Goal: Complete application form

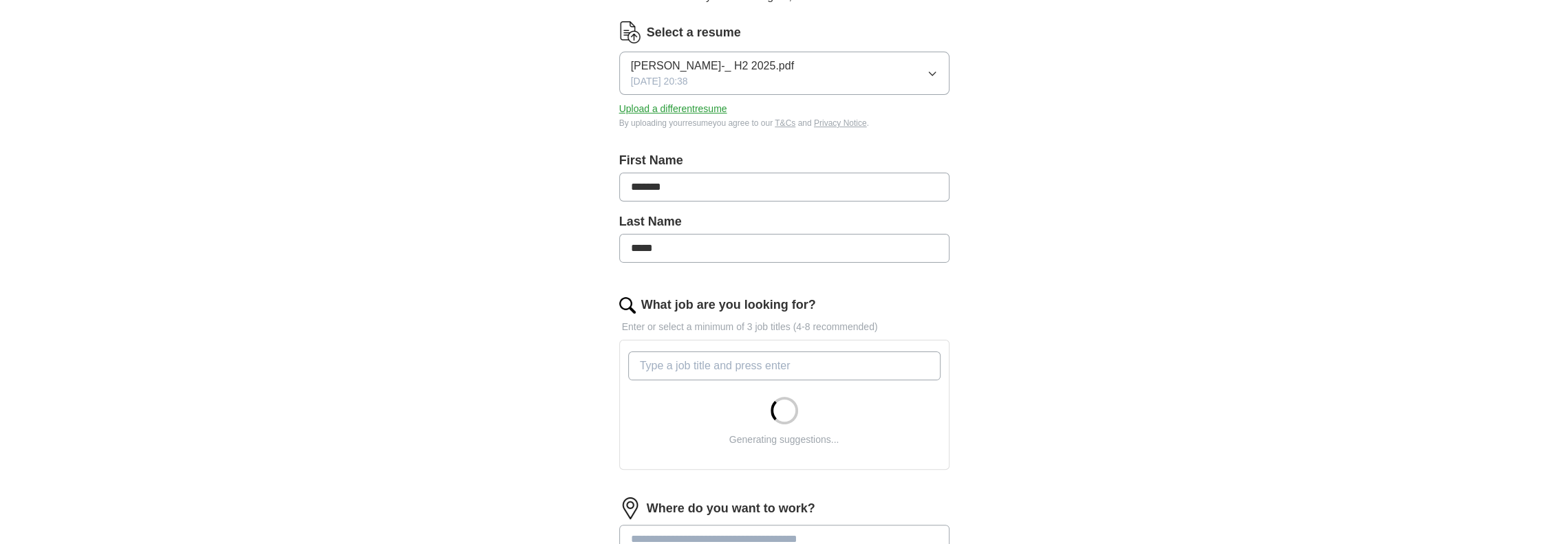
scroll to position [206, 0]
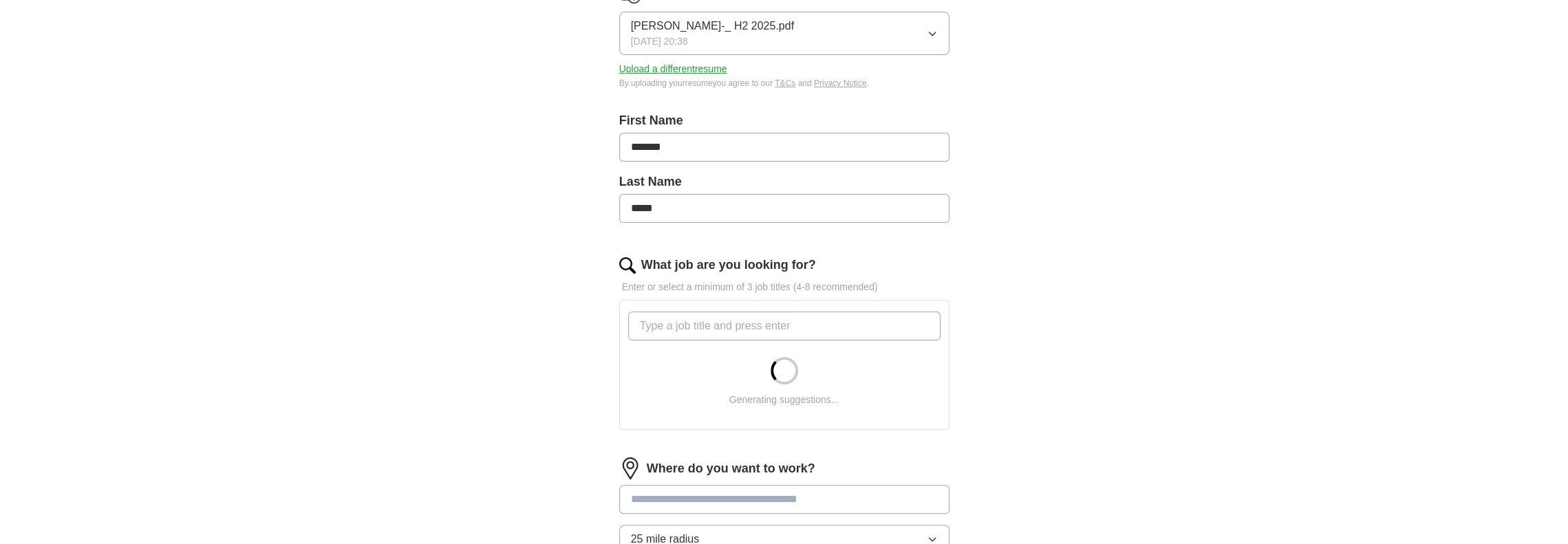
click at [700, 329] on input "What job are you looking for?" at bounding box center [784, 326] width 312 height 29
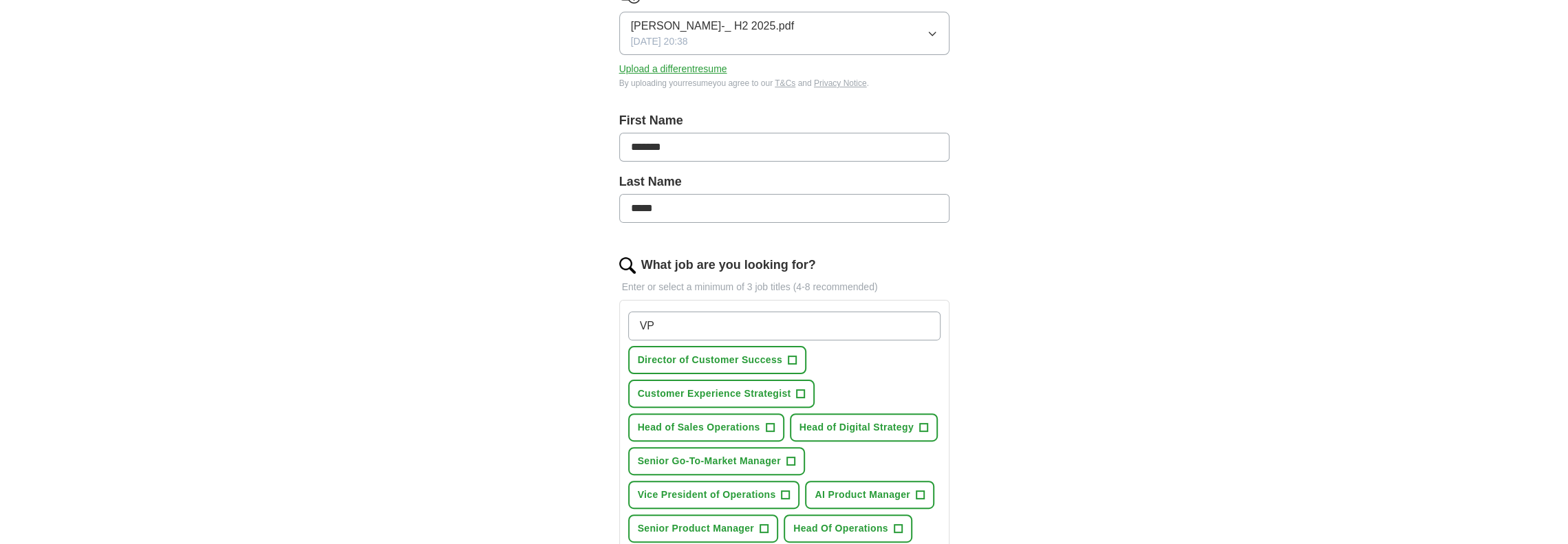
type input "V"
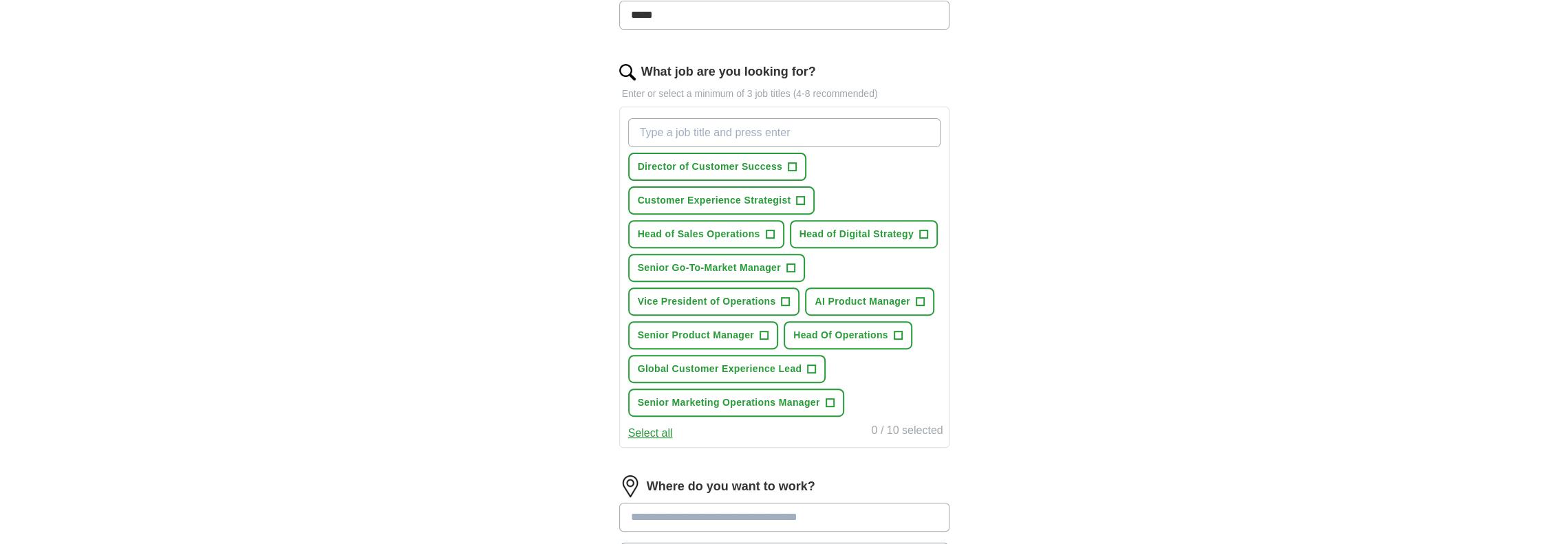
scroll to position [413, 0]
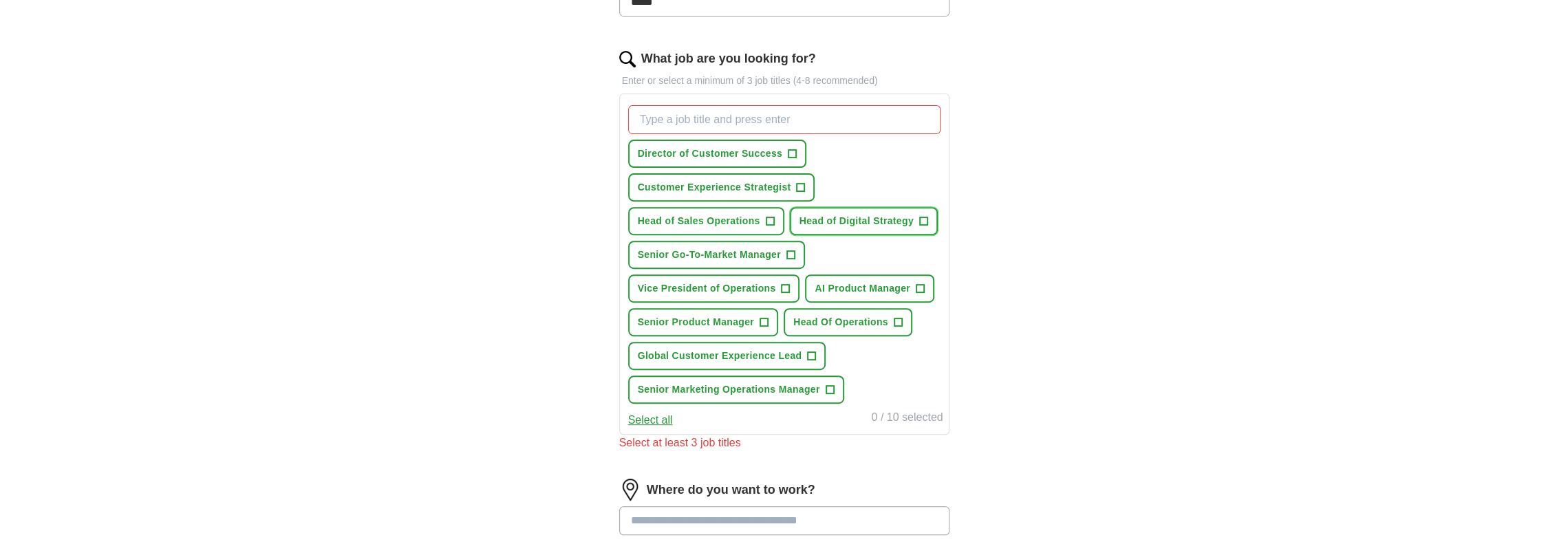
click at [926, 217] on span "+" at bounding box center [923, 222] width 8 height 11
click at [924, 287] on span "+" at bounding box center [920, 289] width 9 height 9
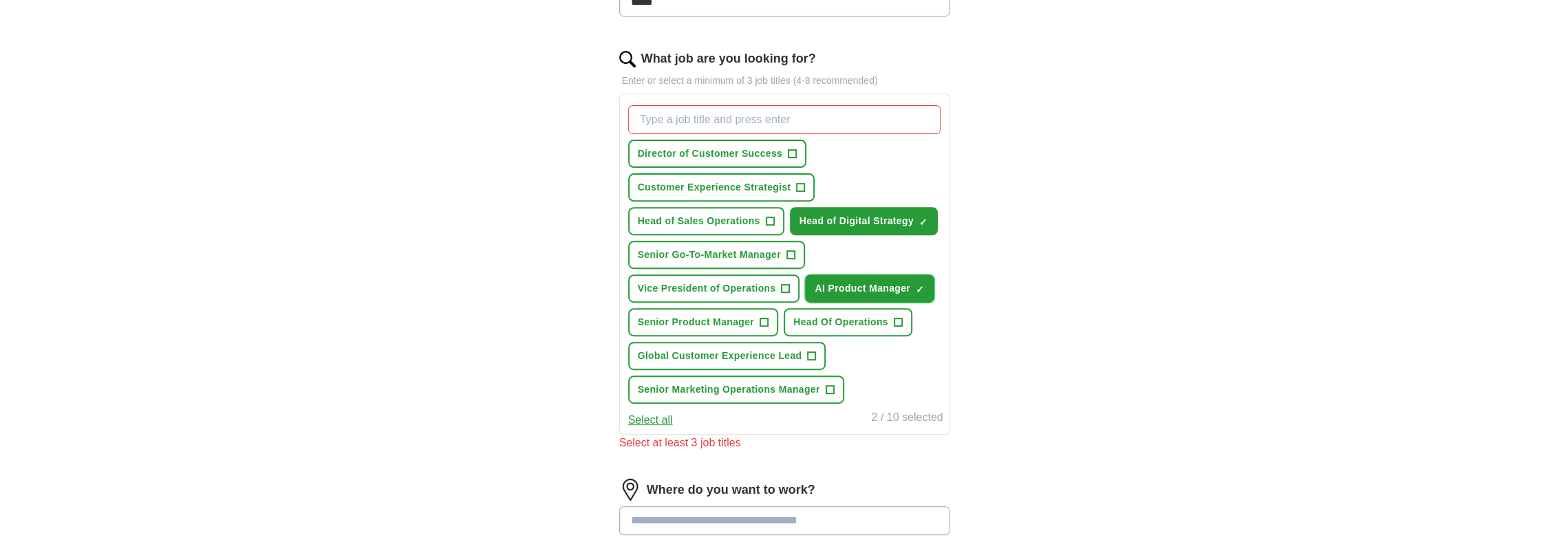
click at [924, 287] on span "✓ ×" at bounding box center [920, 289] width 9 height 8
click at [907, 320] on button "Head Of Operations +" at bounding box center [847, 322] width 129 height 28
click at [811, 352] on span "+" at bounding box center [811, 356] width 8 height 11
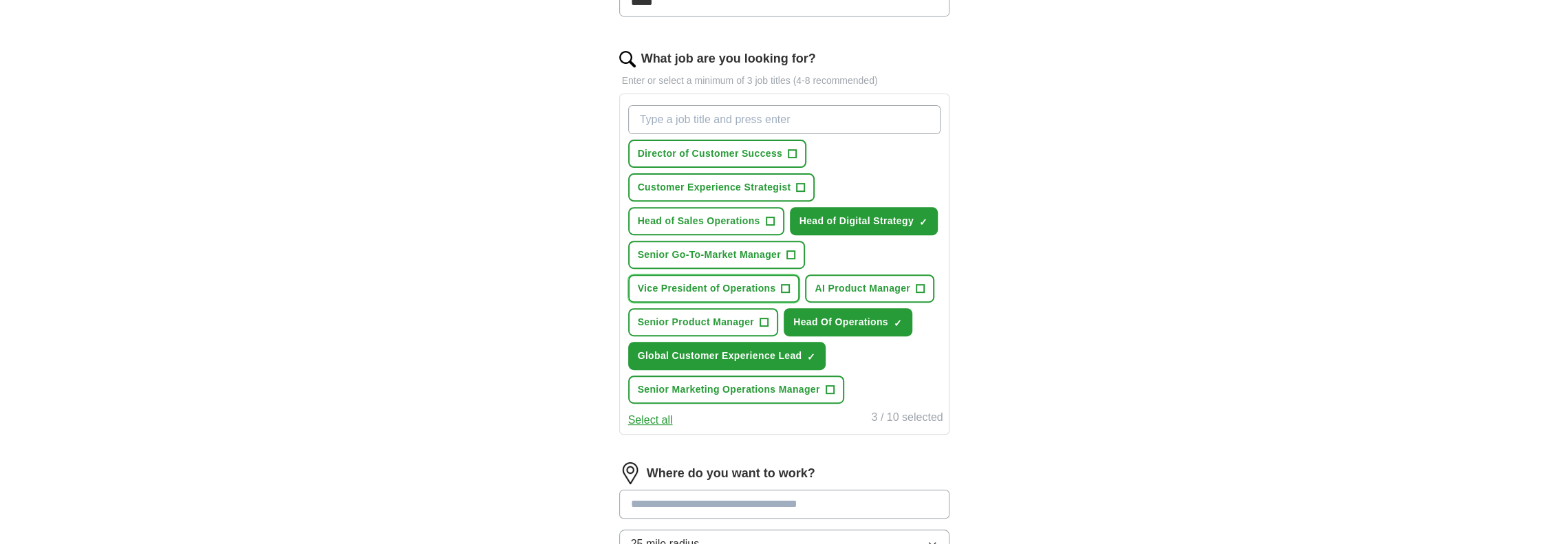
click at [792, 280] on button "Vice President of Operations +" at bounding box center [714, 288] width 172 height 28
click at [791, 250] on span "+" at bounding box center [790, 255] width 8 height 11
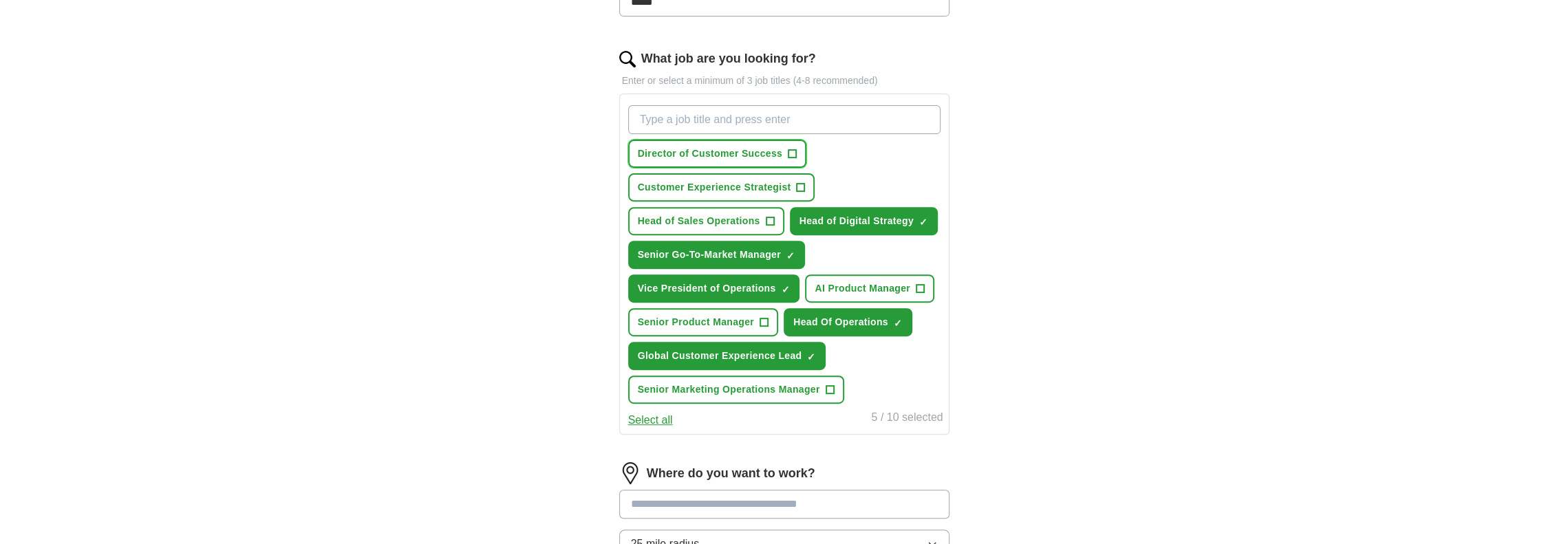
click at [799, 148] on button "Director of Customer Success +" at bounding box center [717, 153] width 179 height 28
click at [766, 216] on span "+" at bounding box center [770, 222] width 8 height 11
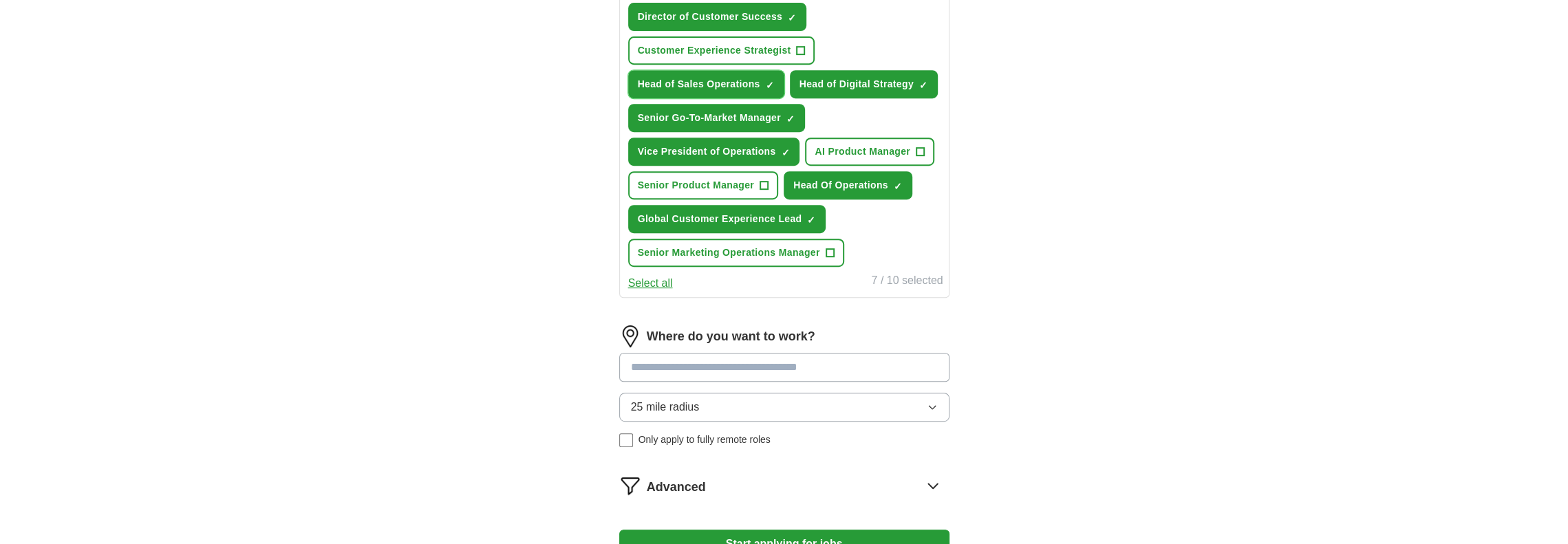
scroll to position [550, 0]
click at [713, 372] on input at bounding box center [784, 366] width 330 height 29
type input "***"
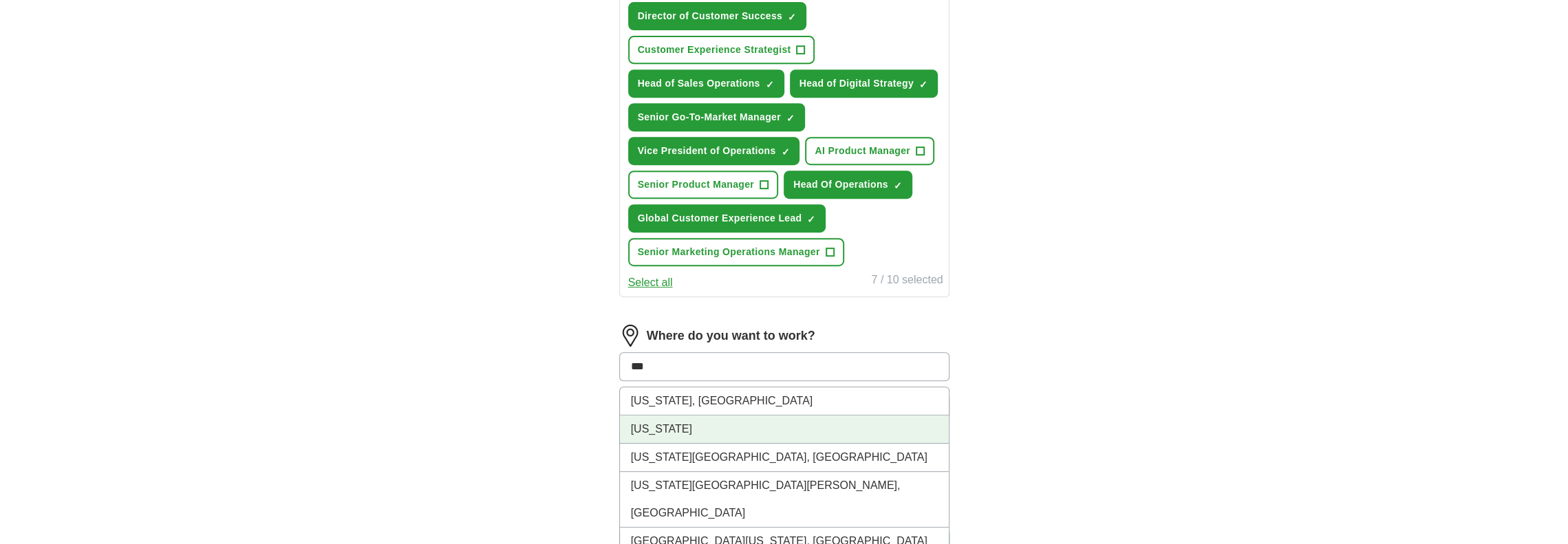
click at [661, 428] on li "[US_STATE]" at bounding box center [784, 429] width 329 height 28
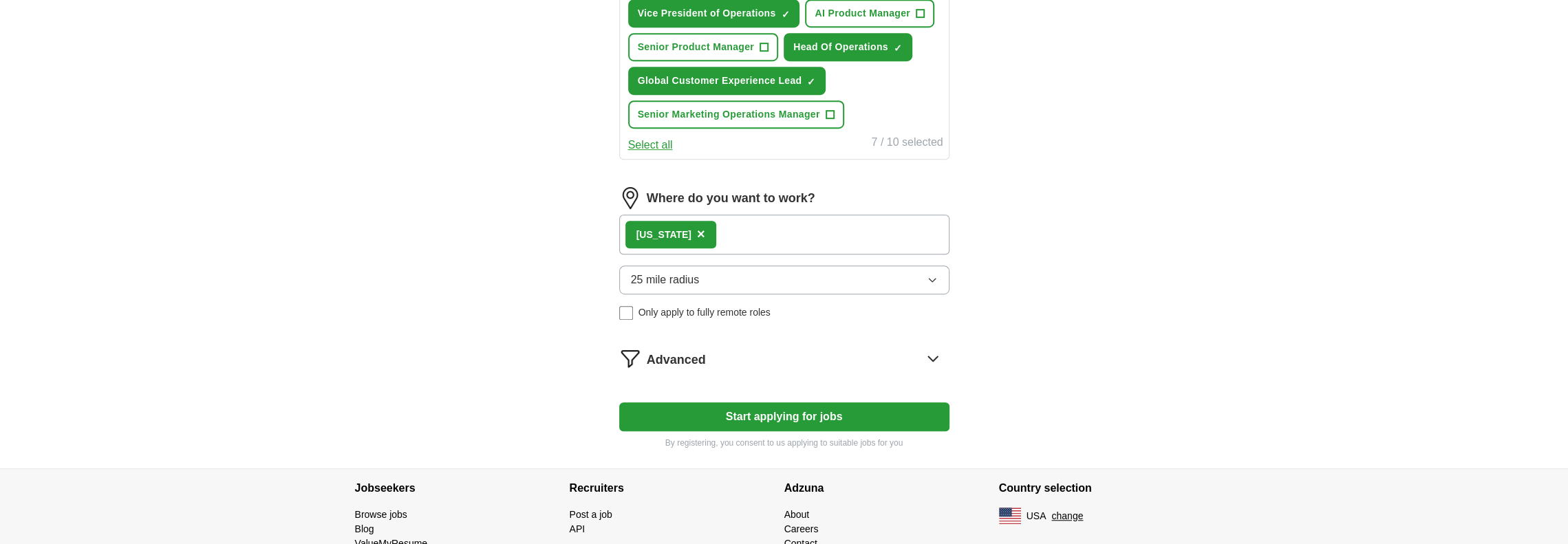
click at [694, 418] on button "Start applying for jobs" at bounding box center [784, 417] width 330 height 29
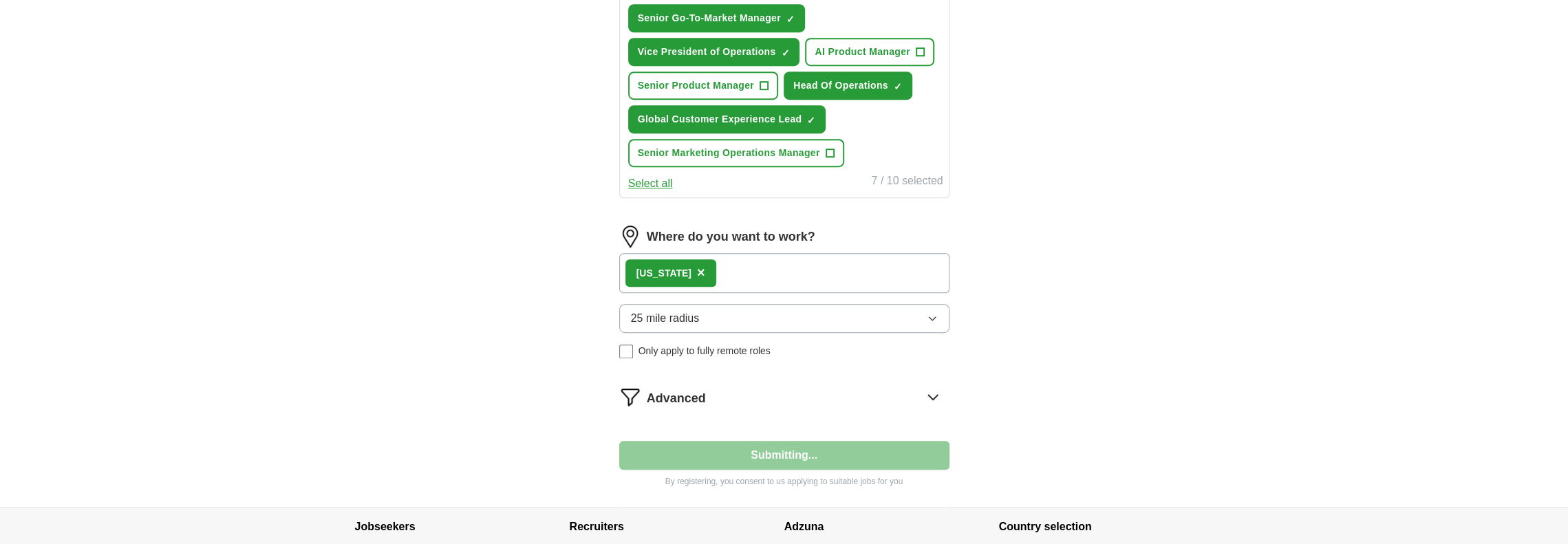
select select "**"
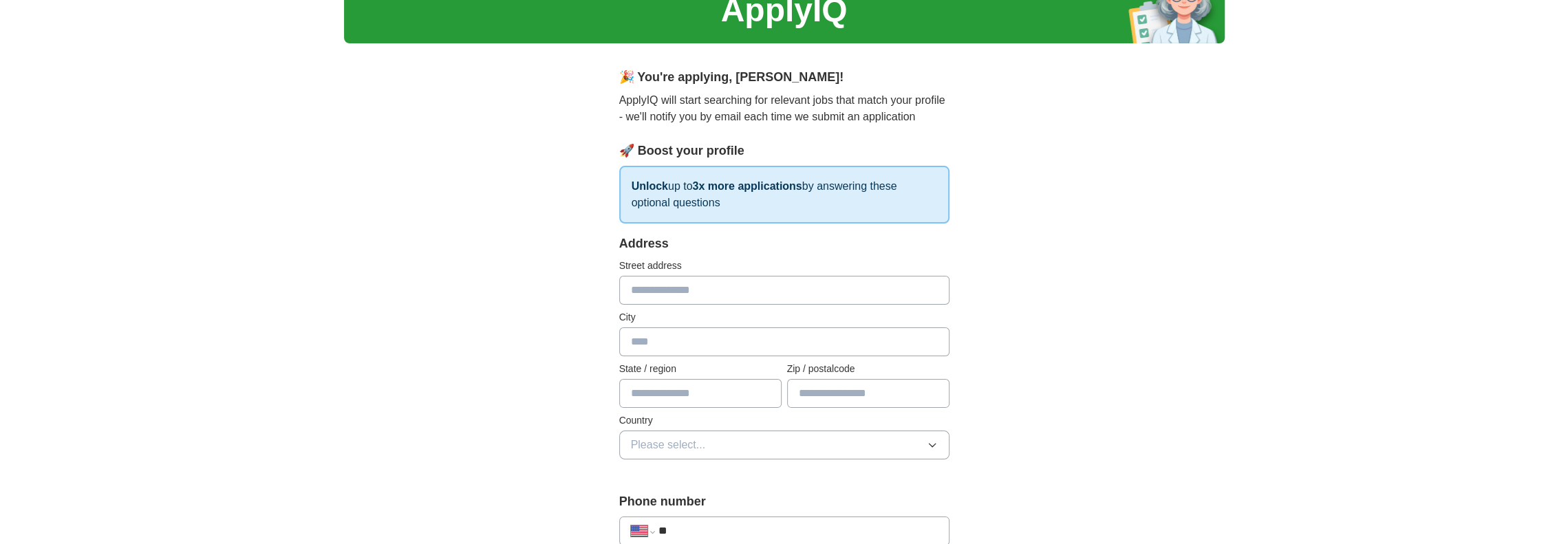
scroll to position [138, 0]
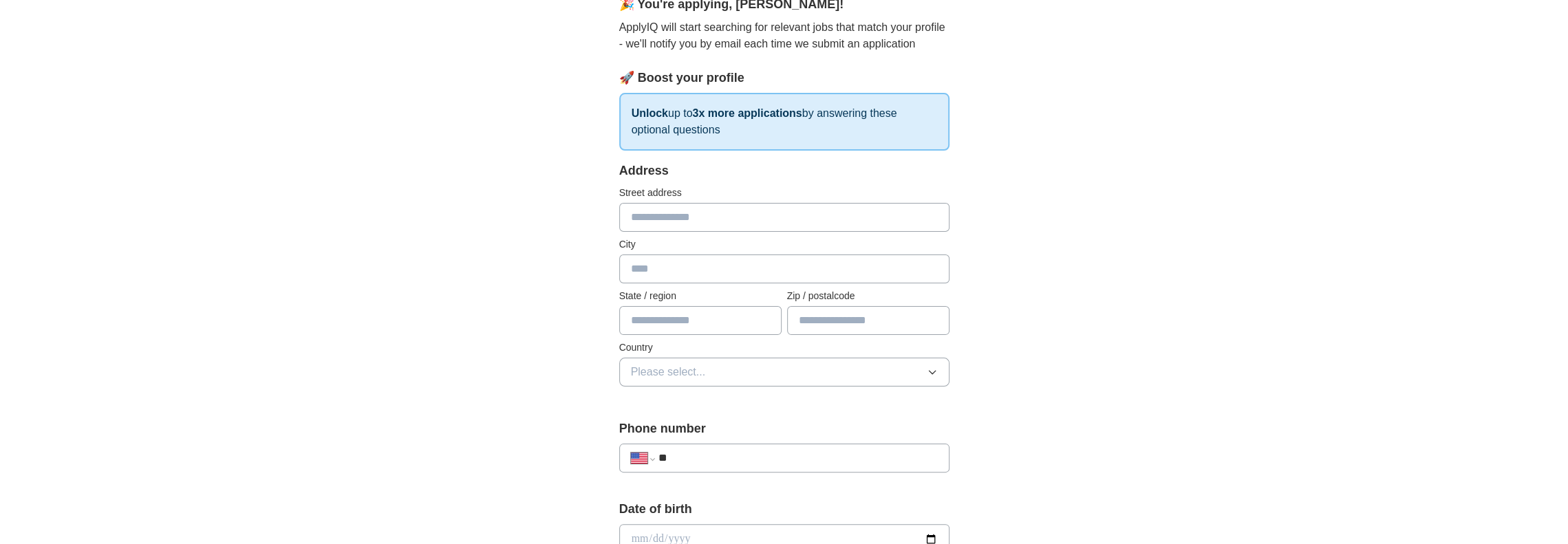
click at [640, 212] on input "text" at bounding box center [784, 217] width 330 height 29
type input "**********"
type input "********"
type input "**"
type input "*****"
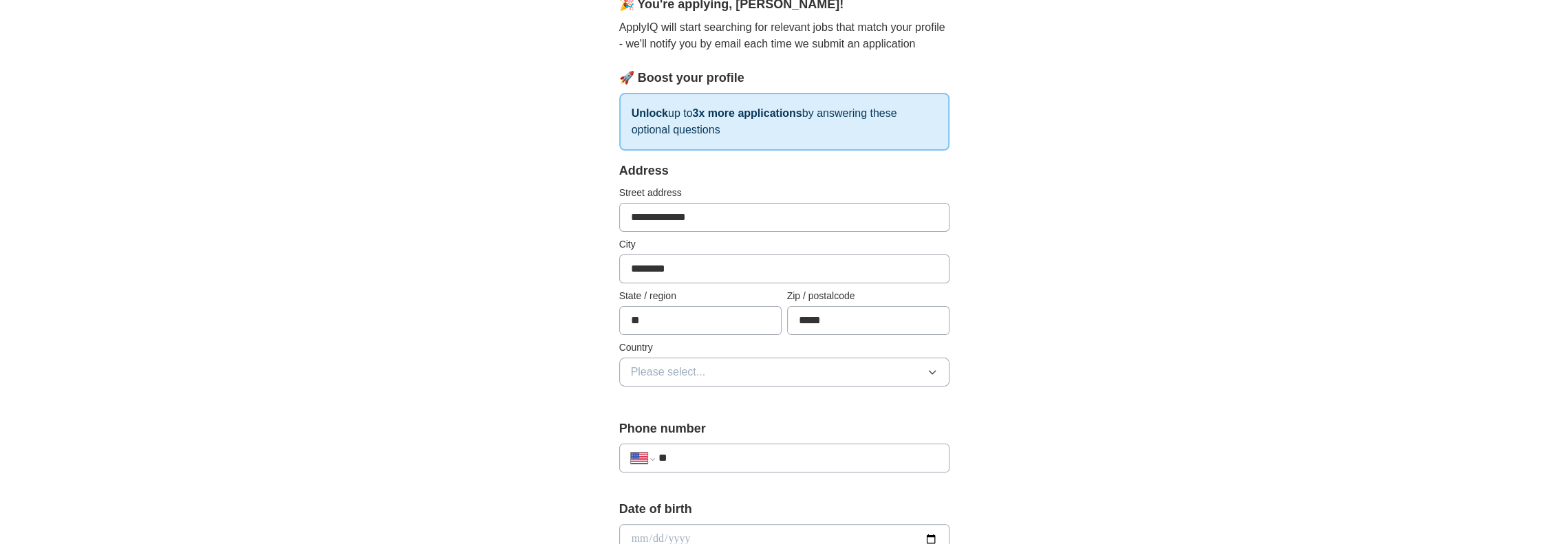
click at [687, 378] on span "Please select..." at bounding box center [668, 373] width 75 height 17
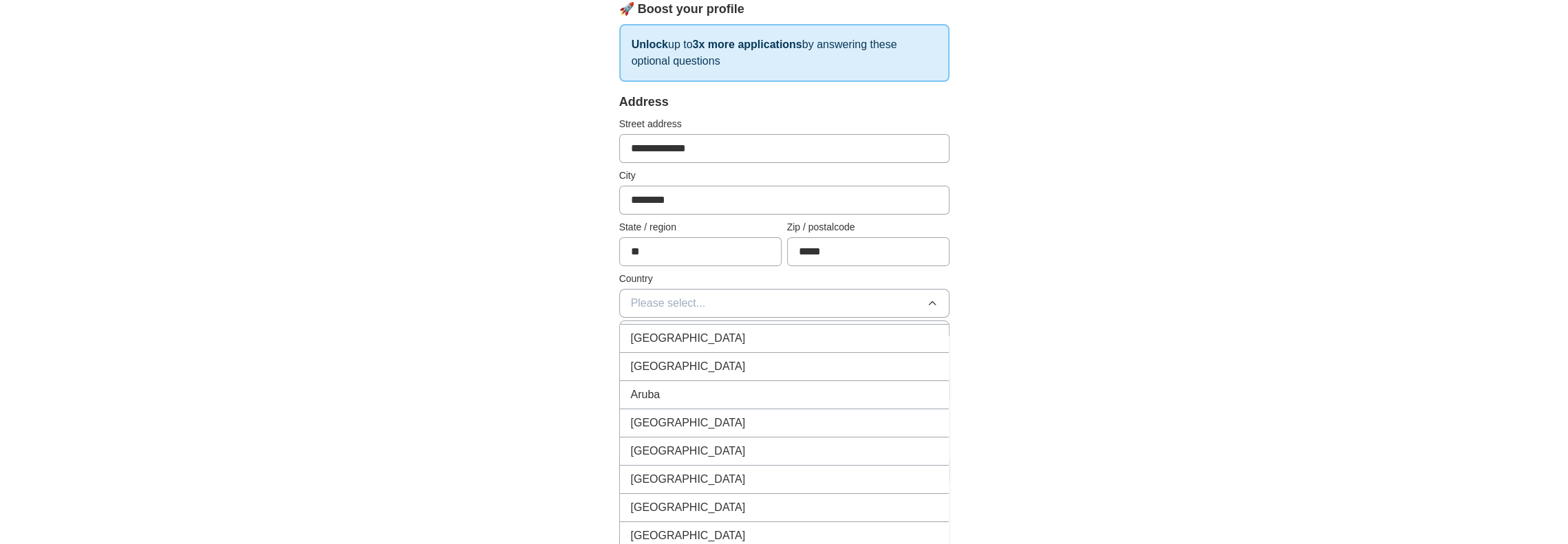
scroll to position [0, 0]
click at [855, 357] on div "[GEOGRAPHIC_DATA]" at bounding box center [784, 363] width 307 height 17
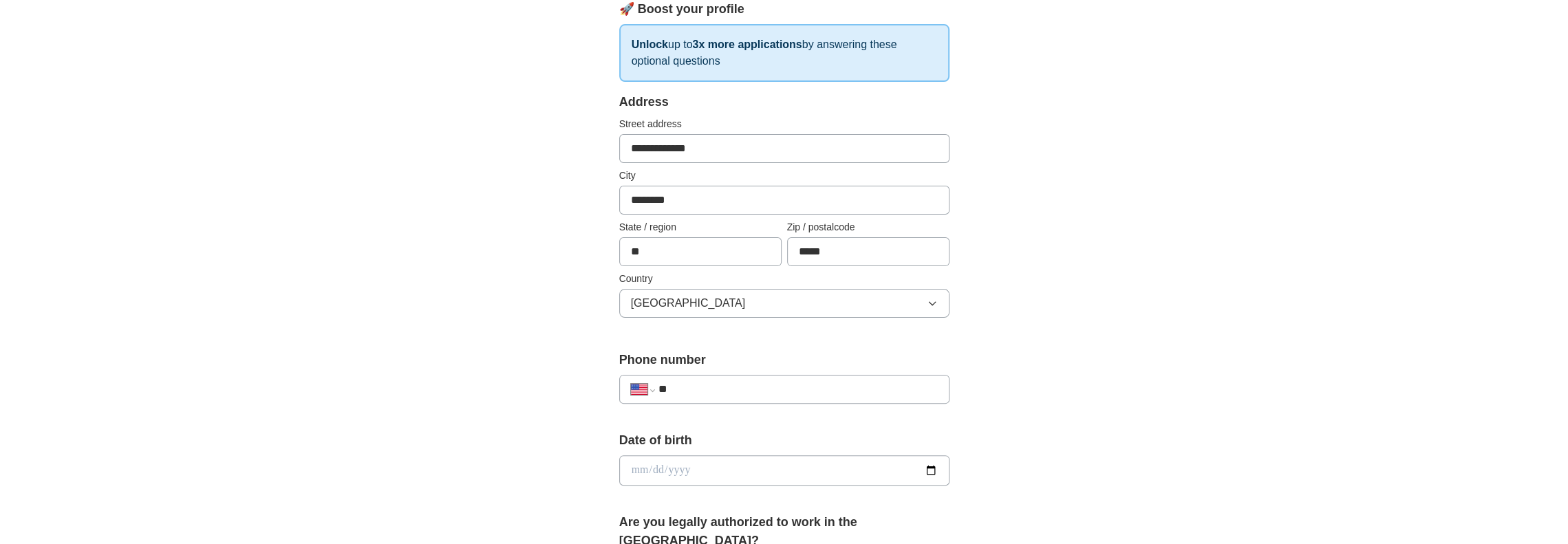
click at [718, 386] on input "**" at bounding box center [797, 389] width 280 height 17
type input "**********"
click at [643, 466] on input "date" at bounding box center [784, 471] width 330 height 30
type input "**********"
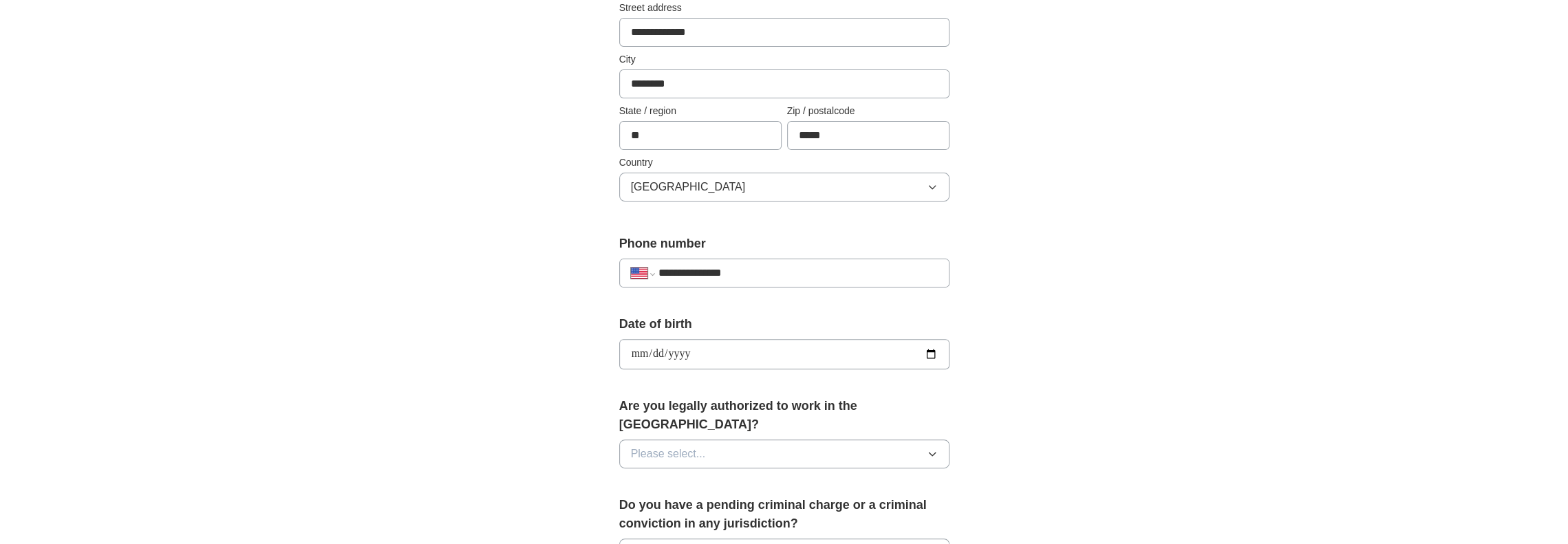
scroll to position [344, 0]
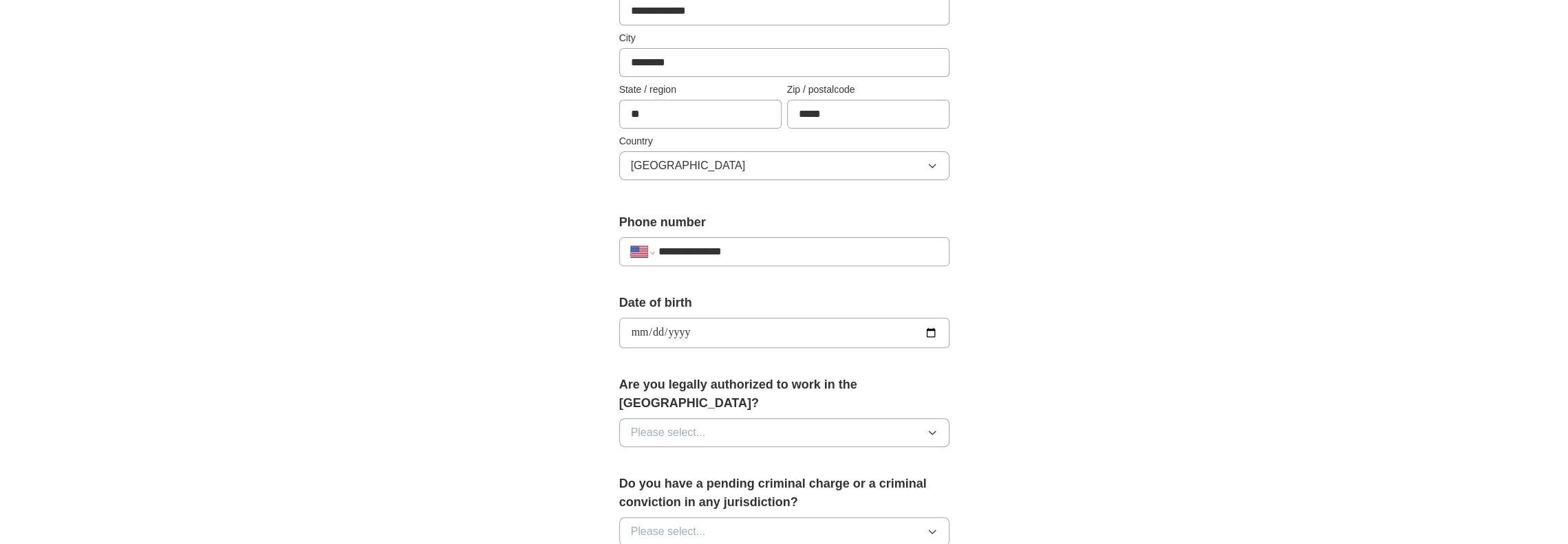
click at [655, 424] on span "Please select..." at bounding box center [668, 433] width 75 height 17
click at [654, 450] on li "Yes" at bounding box center [784, 464] width 329 height 28
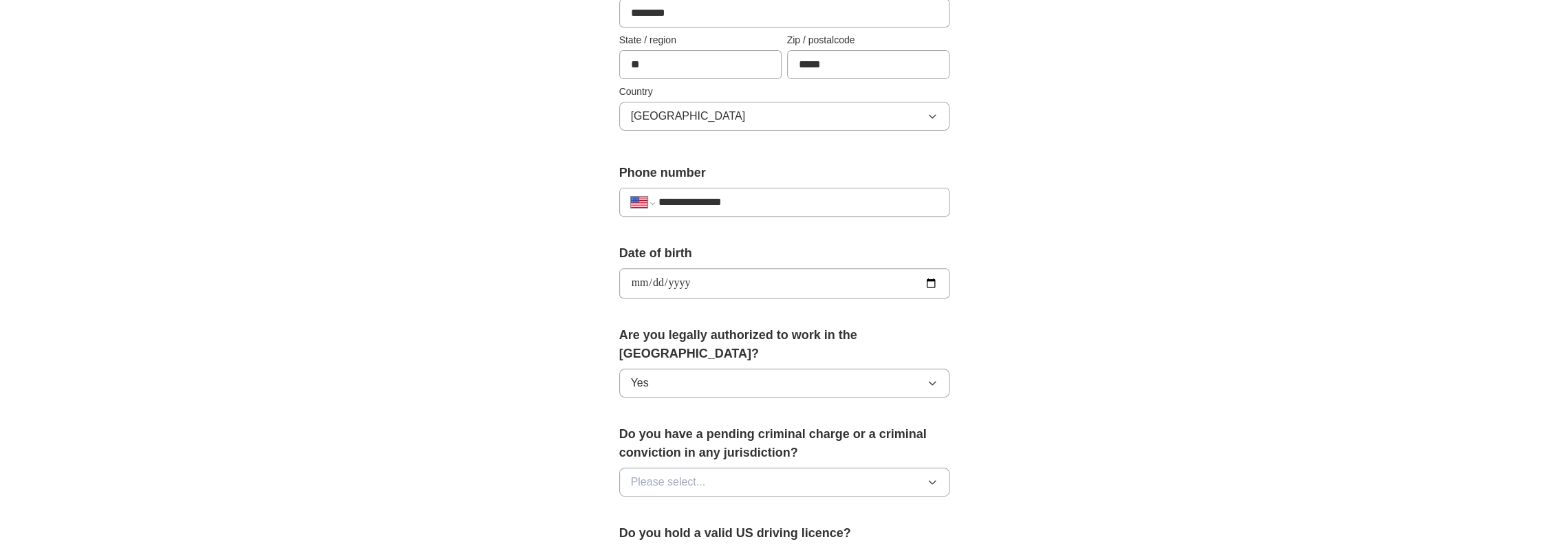
scroll to position [482, 0]
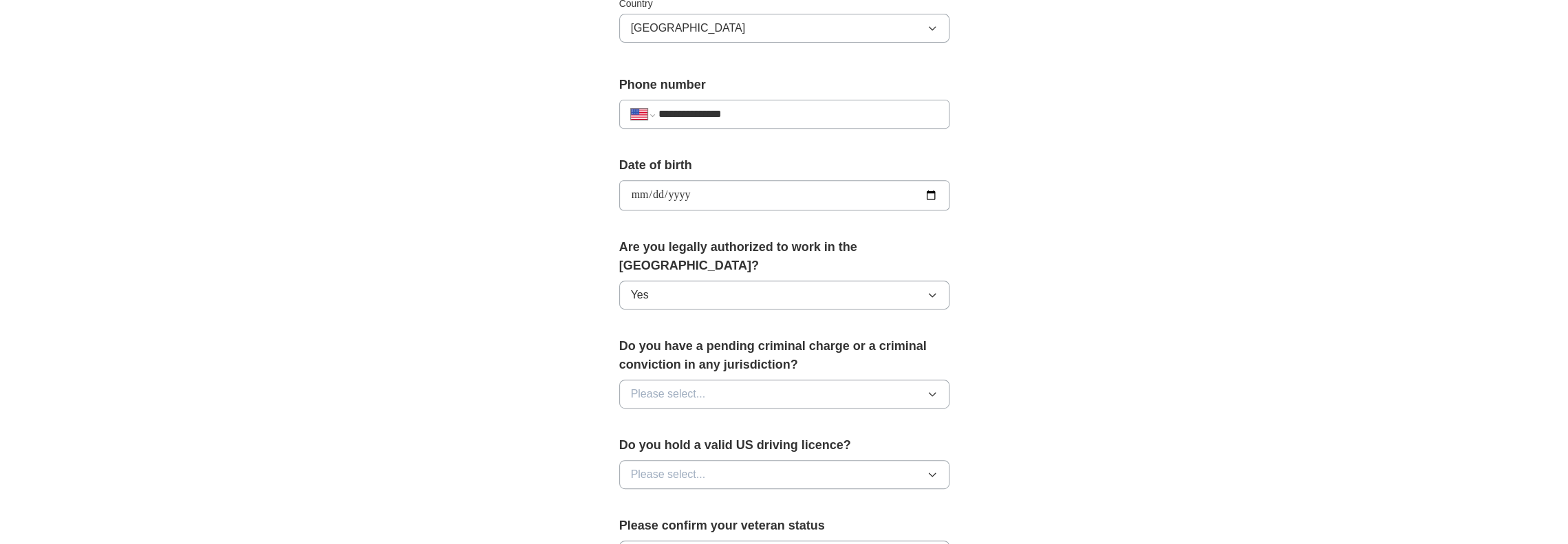
click at [680, 386] on div "Do you have a pending criminal charge or a criminal conviction in any jurisdict…" at bounding box center [784, 378] width 330 height 82
click at [680, 382] on button "Please select..." at bounding box center [784, 394] width 330 height 29
click at [651, 446] on div "No" at bounding box center [784, 454] width 307 height 17
click at [659, 462] on button "Please select..." at bounding box center [784, 475] width 330 height 29
click at [655, 498] on div "Yes" at bounding box center [784, 507] width 307 height 17
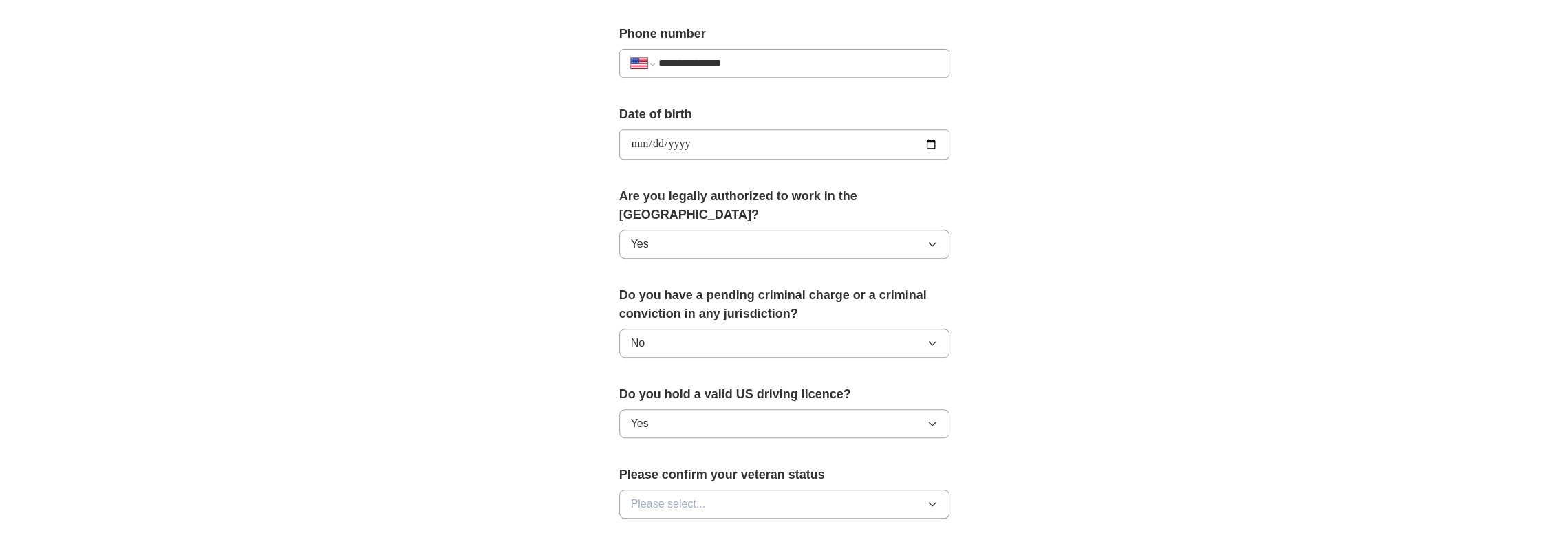
scroll to position [550, 0]
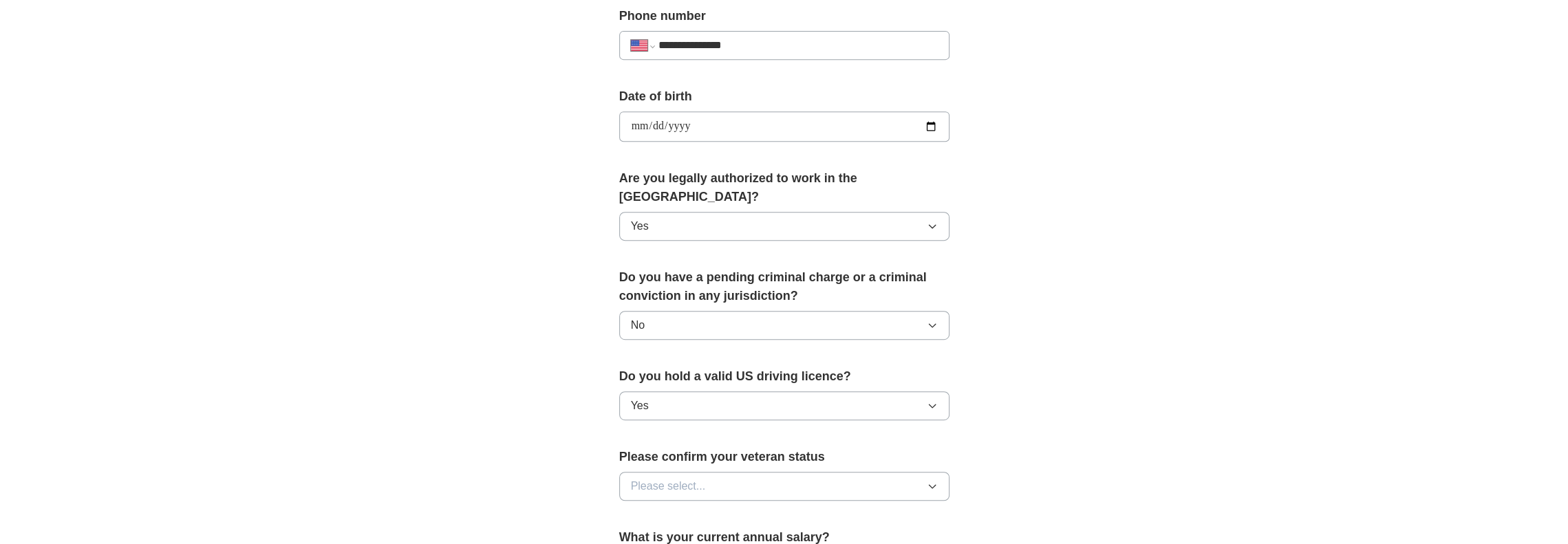
click at [670, 472] on button "Please select..." at bounding box center [784, 486] width 330 height 29
drag, startPoint x: 663, startPoint y: 517, endPoint x: 664, endPoint y: 497, distance: 20.0
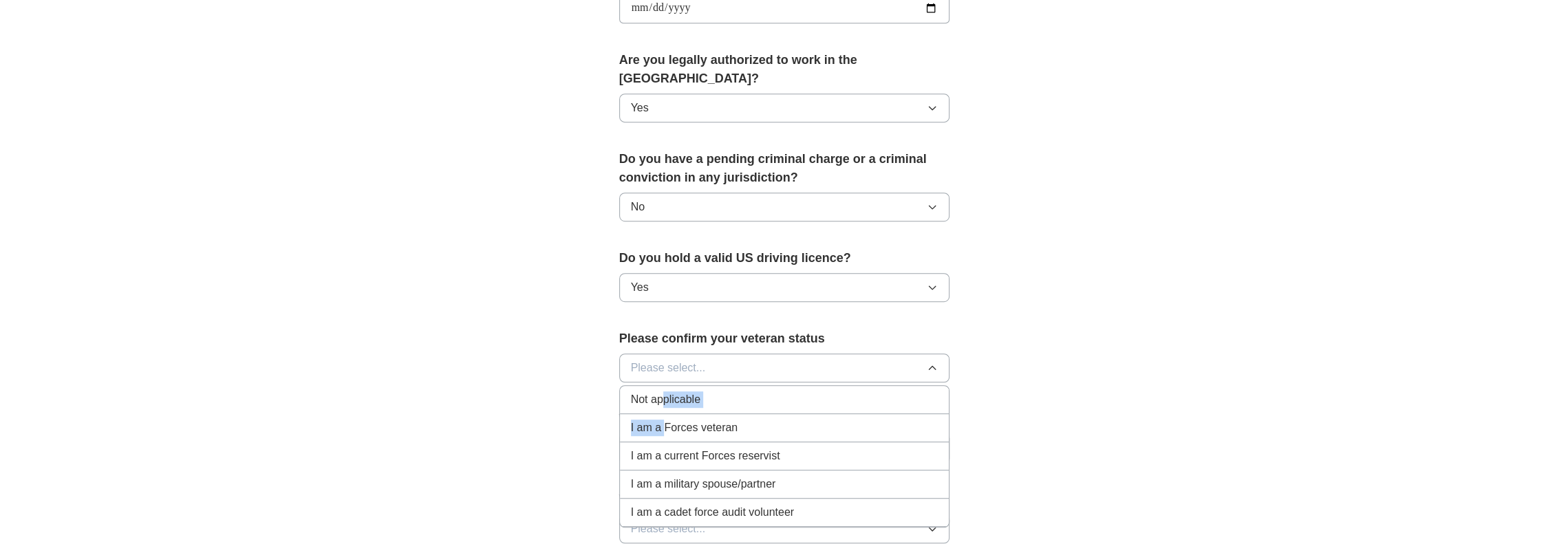
scroll to position [688, 0]
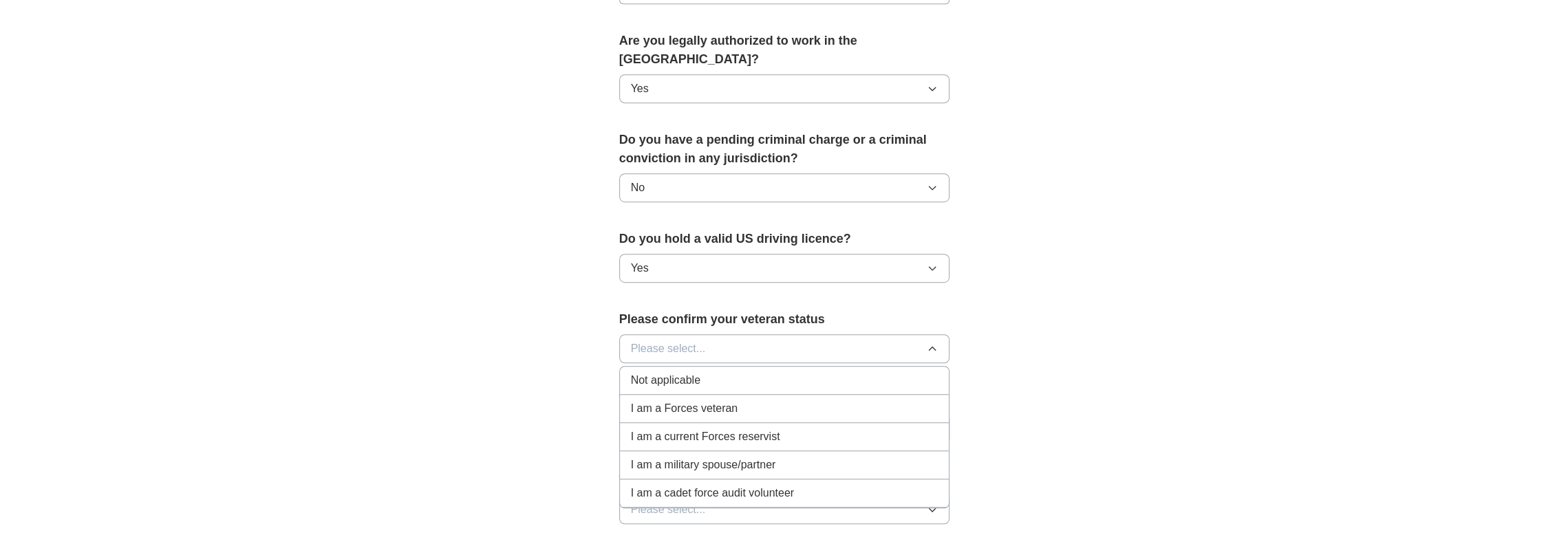
click at [640, 372] on span "Not applicable" at bounding box center [665, 380] width 69 height 17
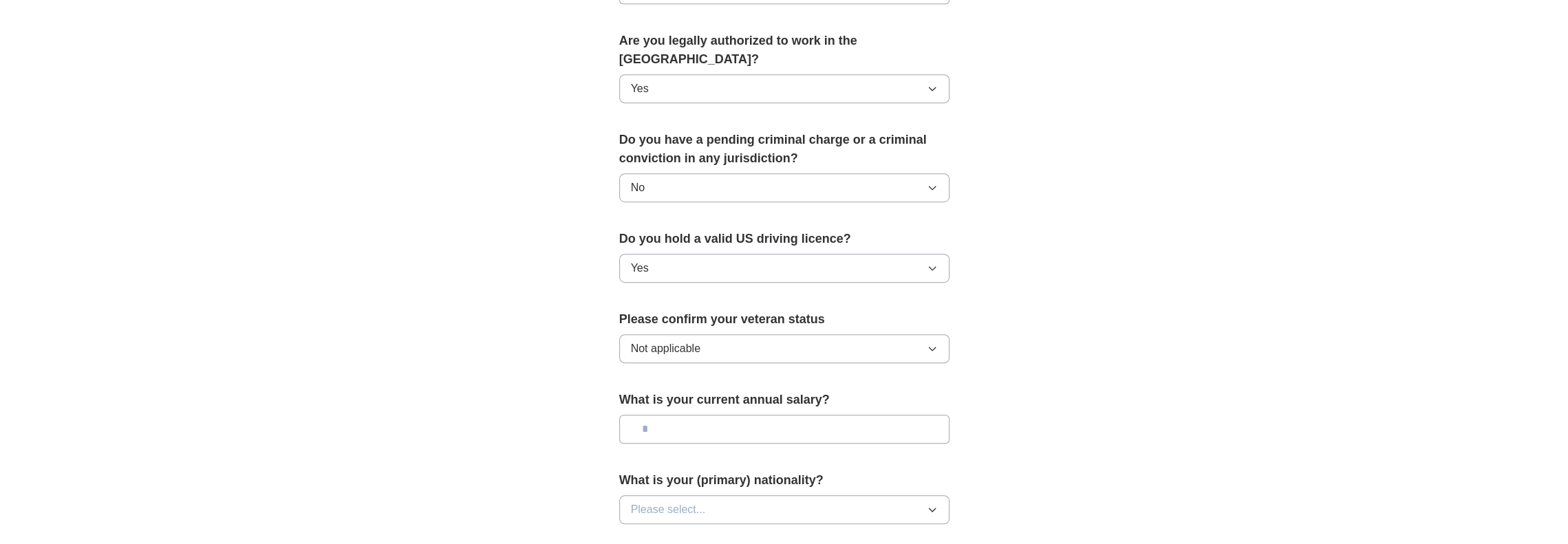
click at [640, 415] on input "text" at bounding box center [784, 429] width 330 height 29
click at [641, 415] on input "text" at bounding box center [784, 429] width 330 height 29
type input "********"
click at [672, 501] on span "Please select..." at bounding box center [668, 510] width 75 height 17
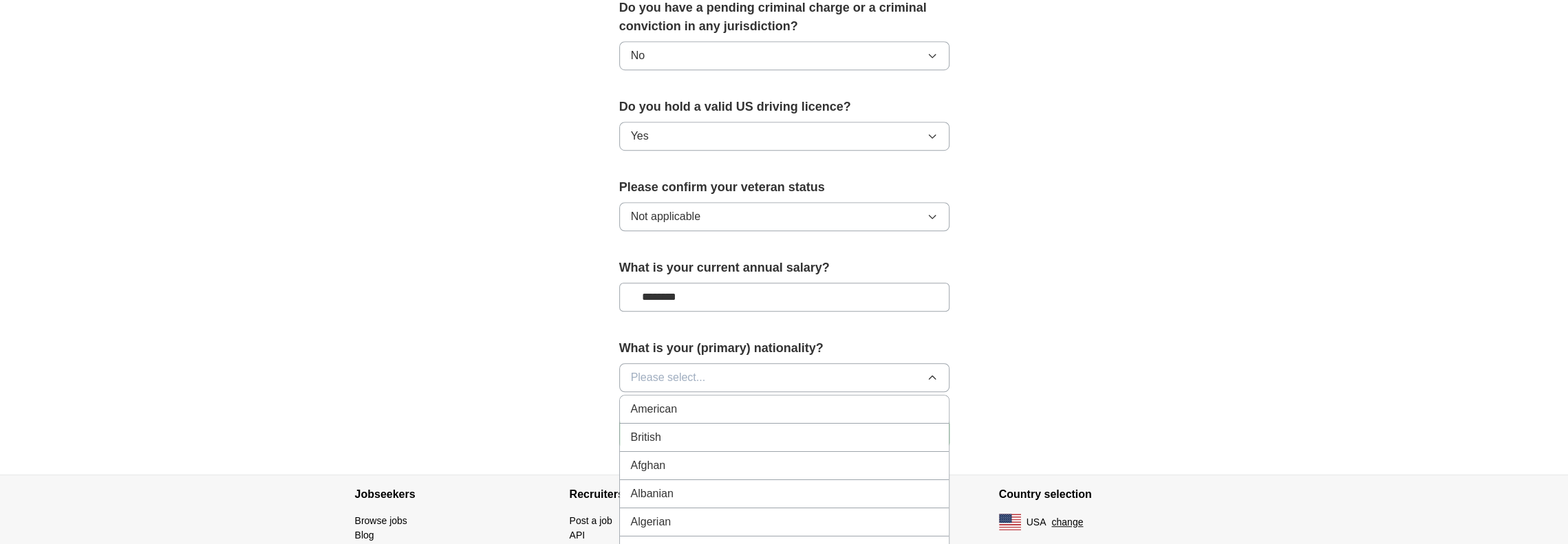
scroll to position [825, 0]
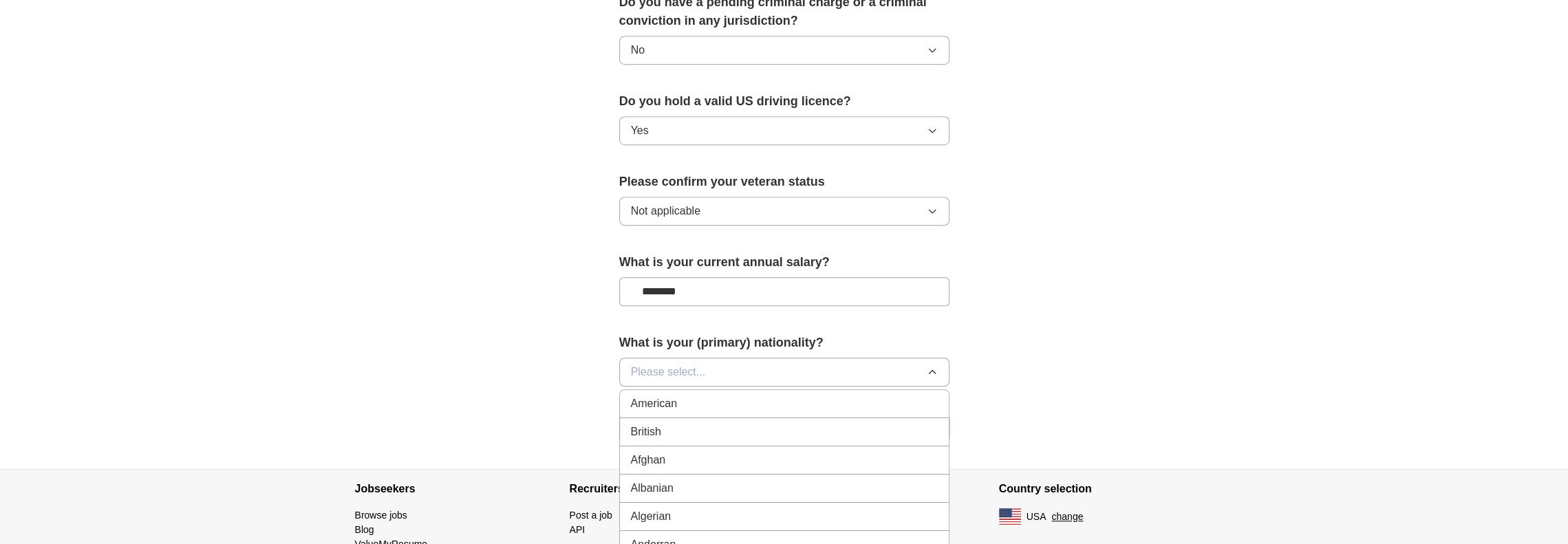
click at [761, 358] on button "Please select..." at bounding box center [784, 372] width 330 height 29
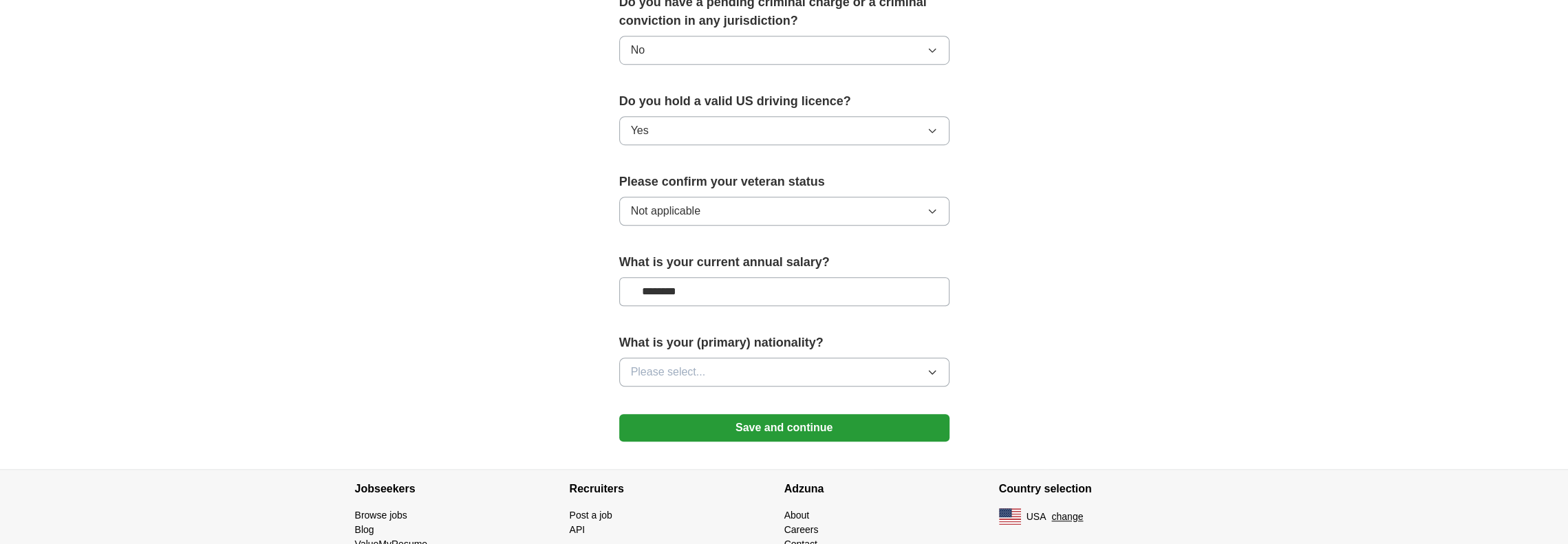
click at [761, 357] on button "Please select..." at bounding box center [784, 372] width 330 height 29
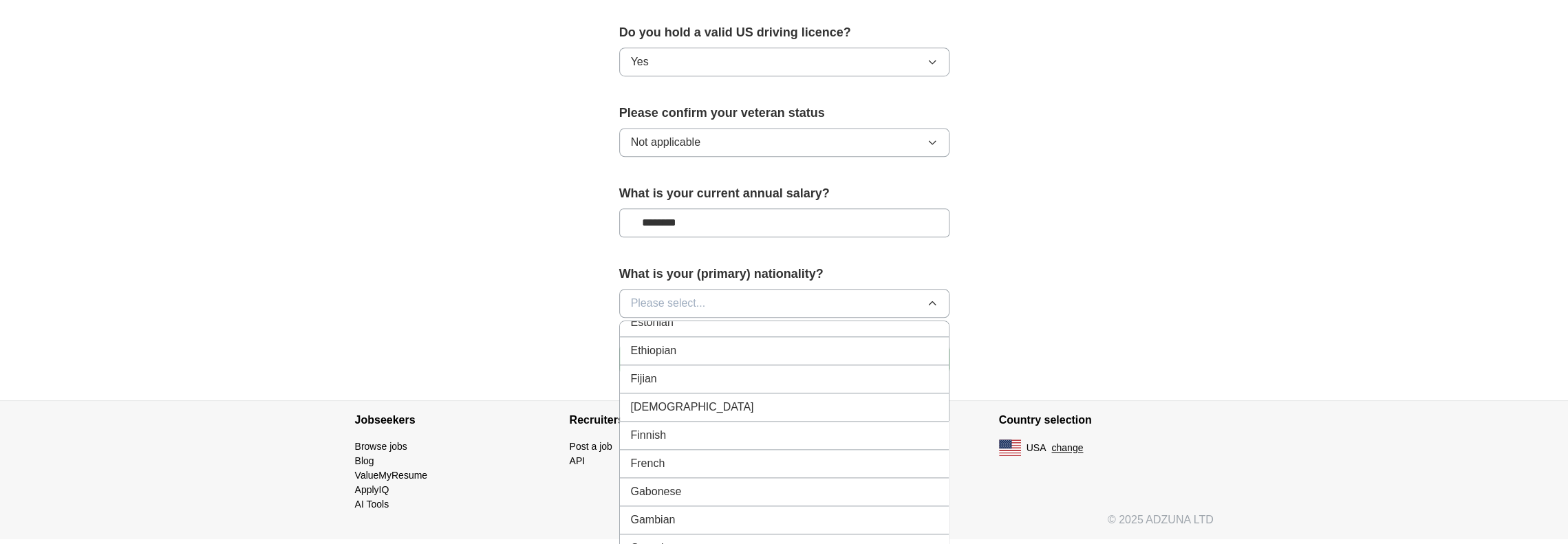
scroll to position [1651, 0]
click at [696, 447] on li "French" at bounding box center [784, 461] width 329 height 28
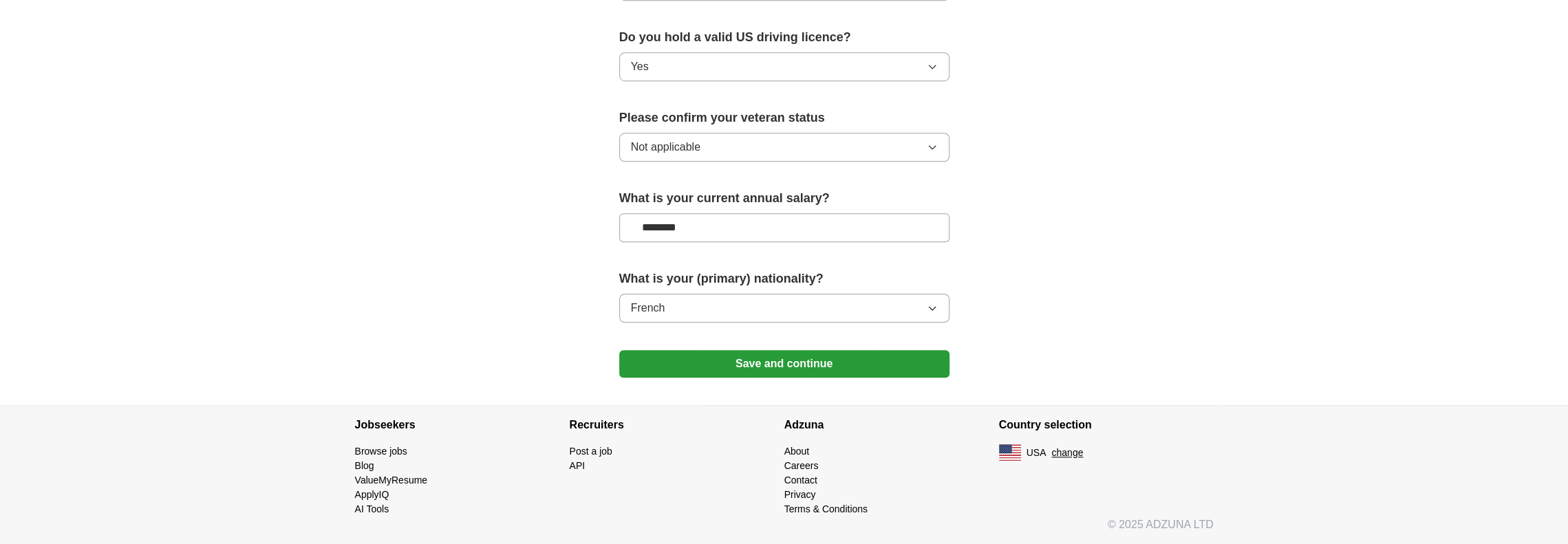
scroll to position [865, 0]
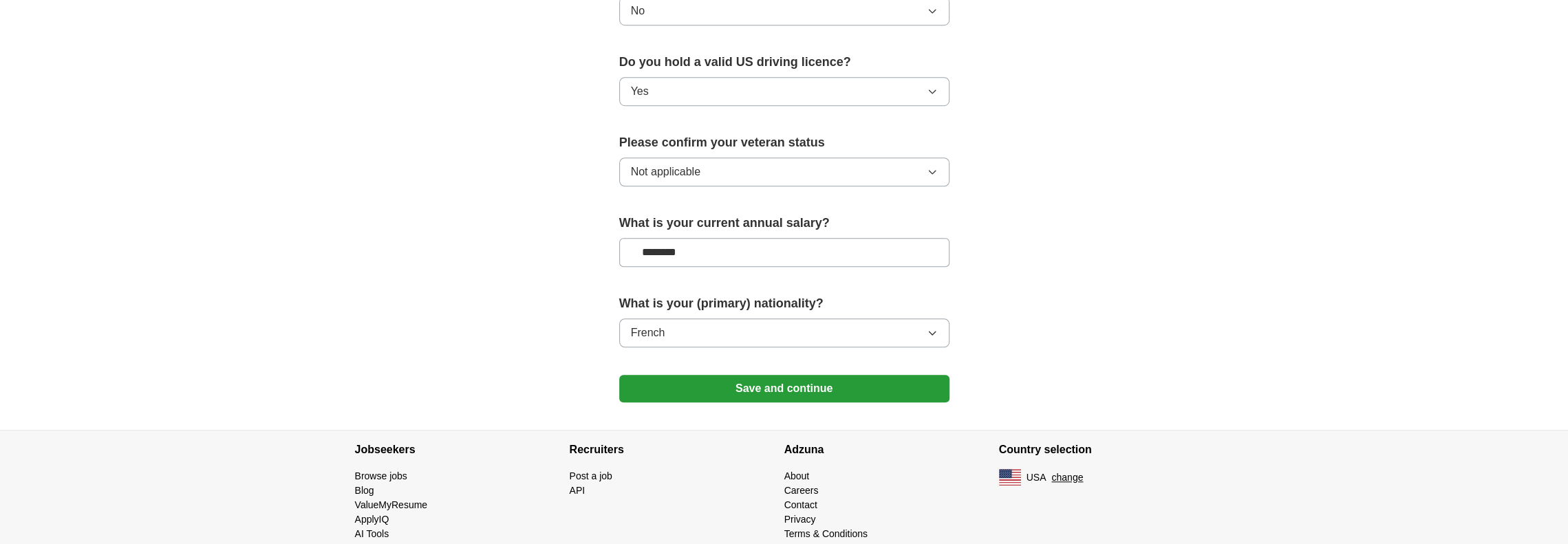
click at [726, 375] on button "Save and continue" at bounding box center [784, 389] width 330 height 27
